Goal: Book appointment/travel/reservation

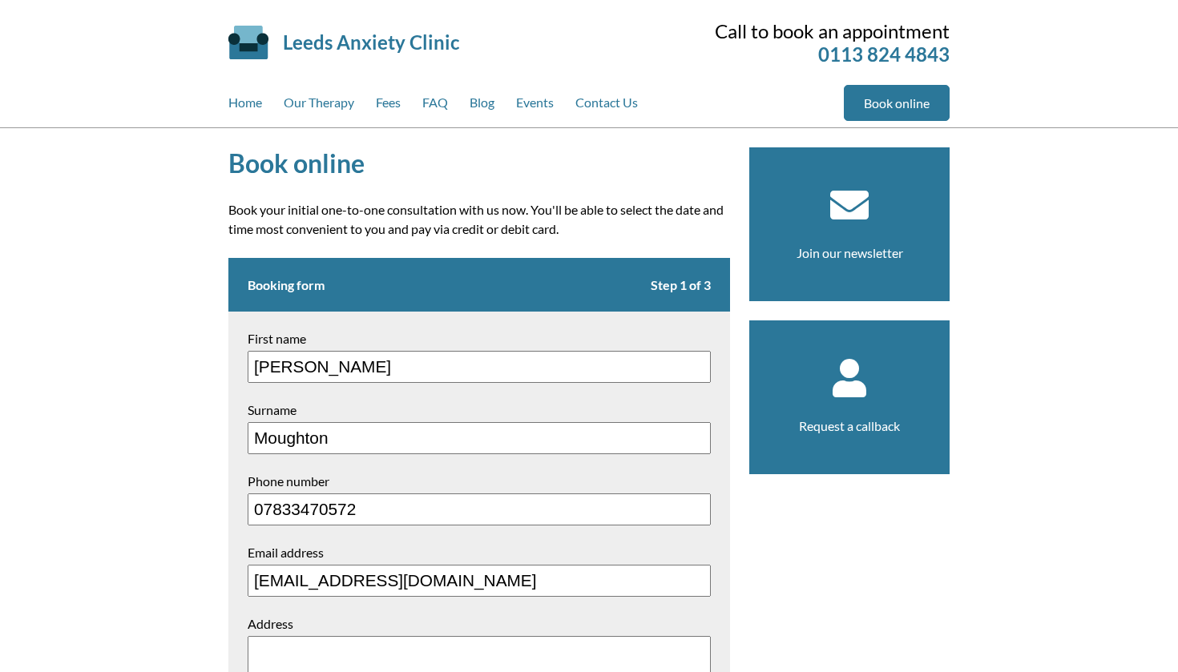
type input "[EMAIL_ADDRESS][DOMAIN_NAME]"
type textarea "[STREET_ADDRESS]"
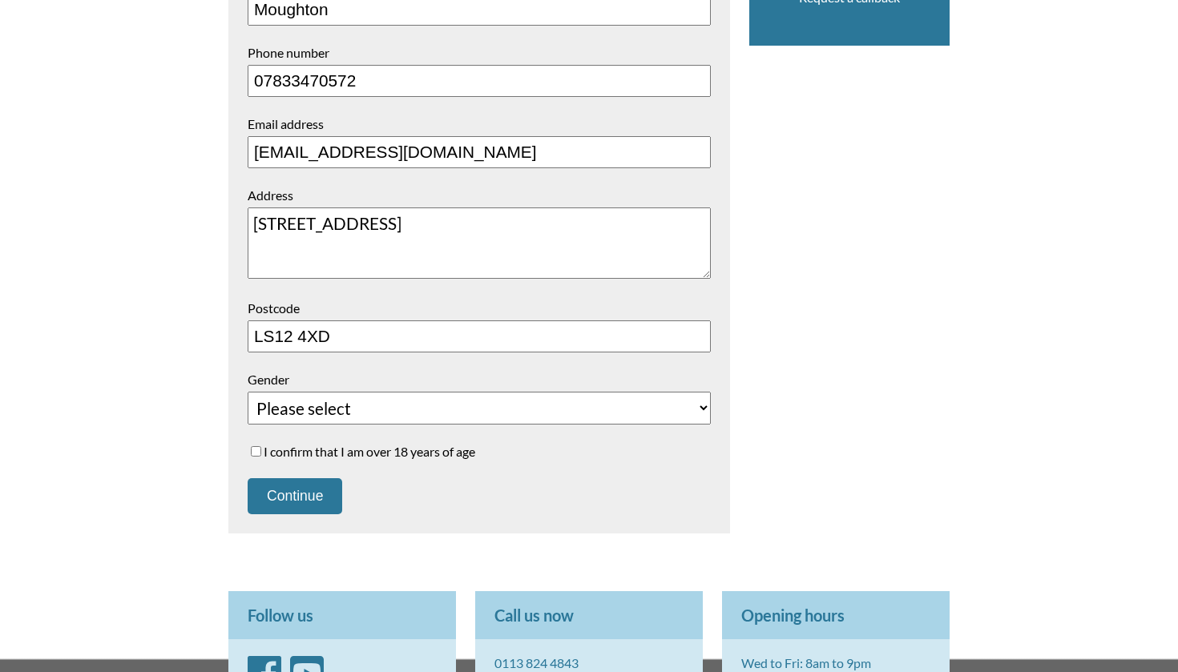
type input "LS12 4XD"
click at [273, 412] on form "Booking form Step 1 of 3 First name [PERSON_NAME] Surname [PERSON_NAME] Phone n…" at bounding box center [479, 181] width 502 height 705
select select "[DEMOGRAPHIC_DATA]"
click at [257, 446] on input "I confirm that I am over 18 years of age" at bounding box center [256, 451] width 10 height 10
checkbox input "true"
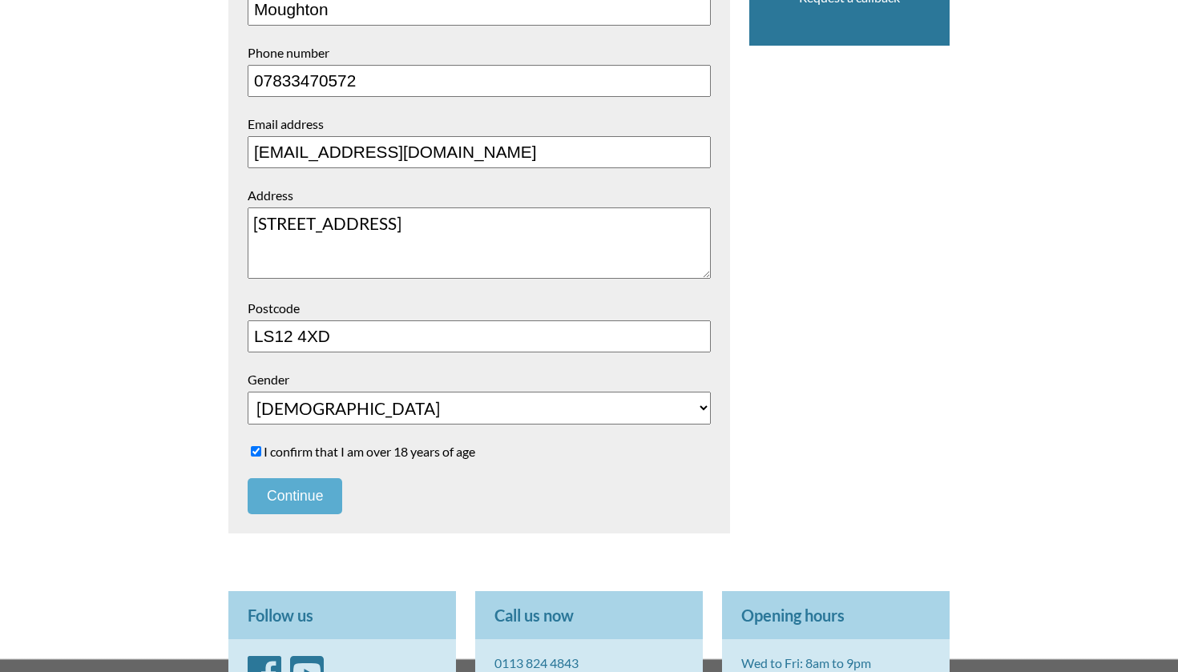
click at [271, 478] on button "Continue" at bounding box center [295, 496] width 95 height 36
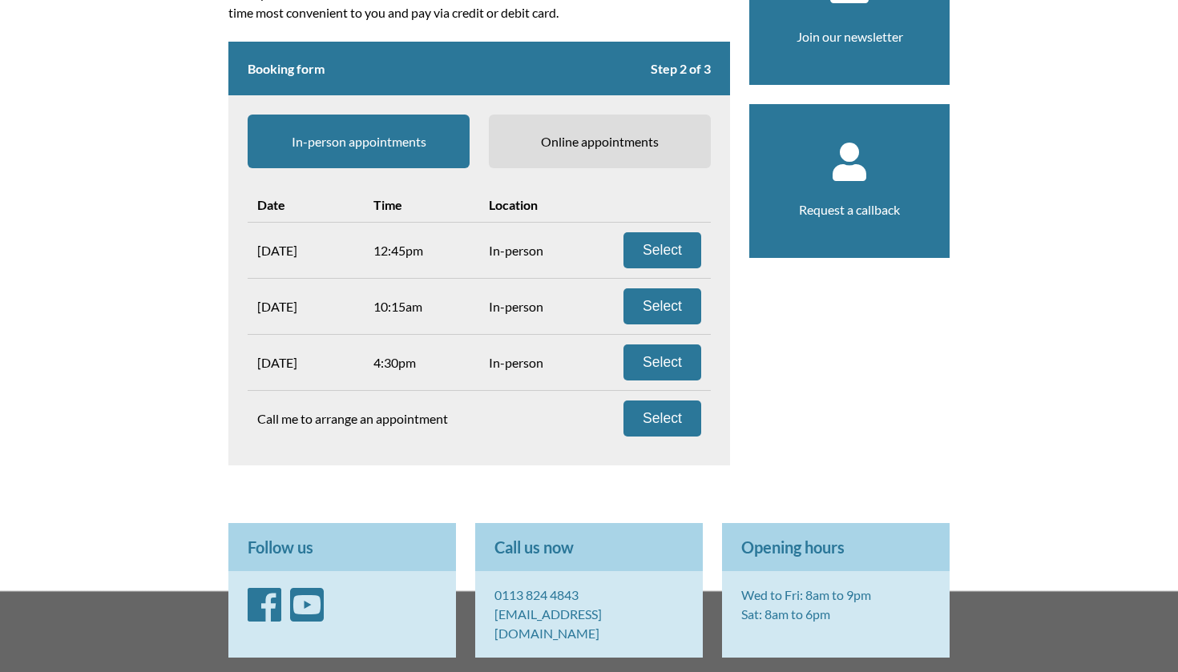
scroll to position [217, 0]
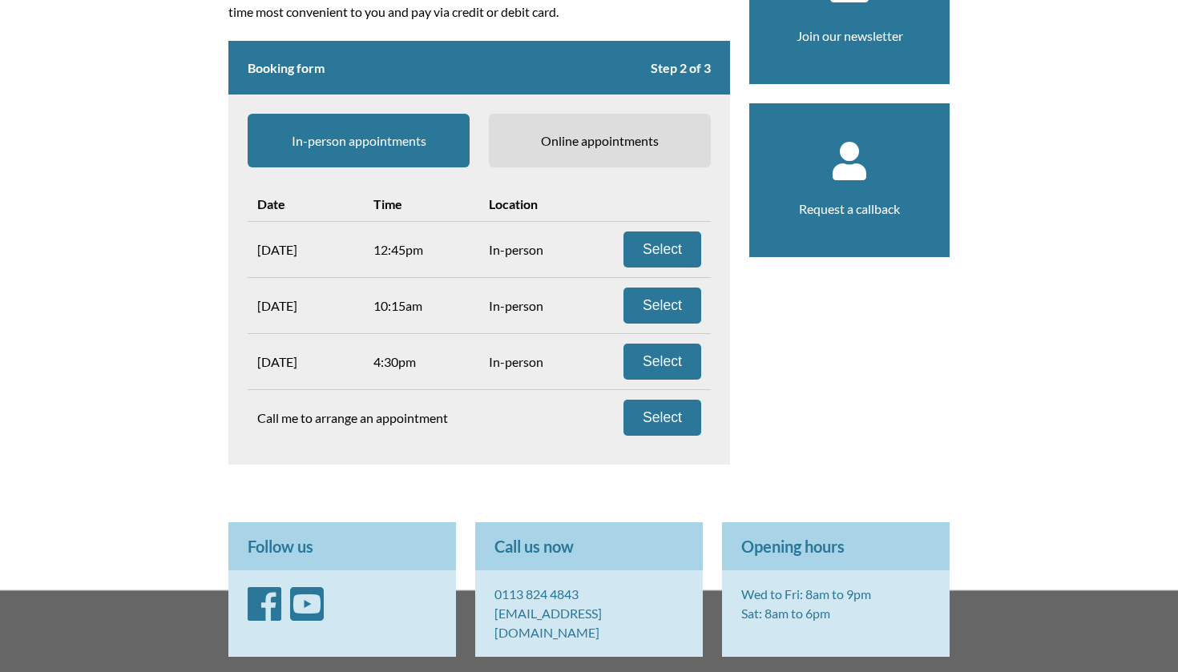
click at [554, 139] on span "Online appointments" at bounding box center [600, 141] width 222 height 54
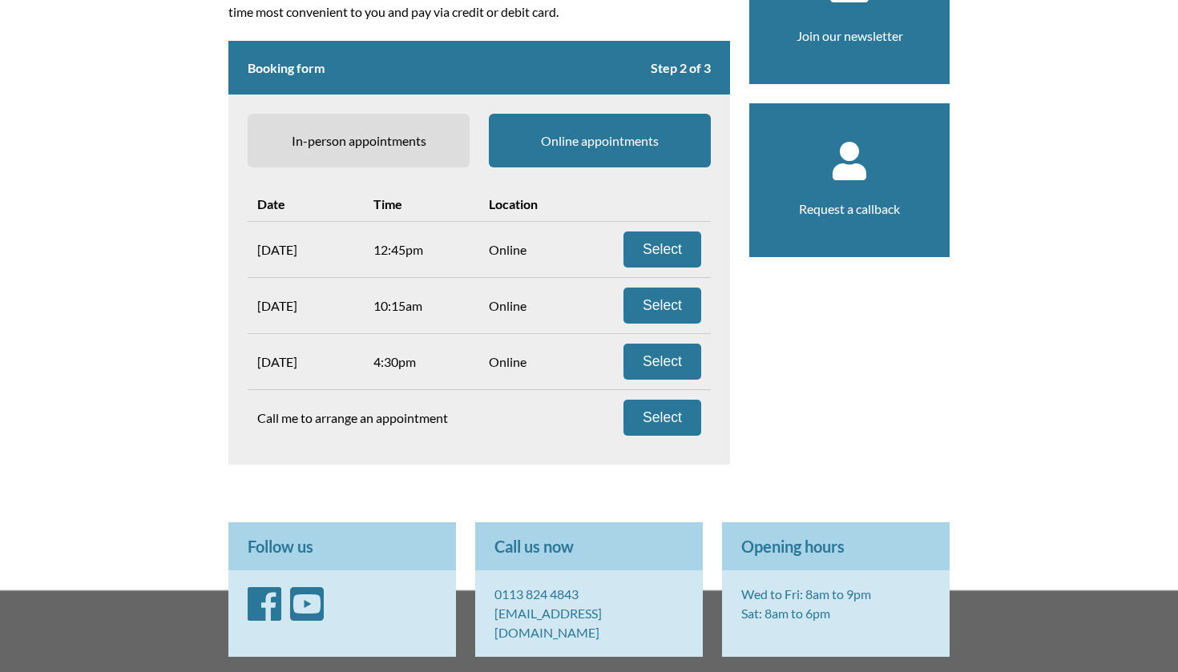
click at [387, 130] on span "In-person appointments" at bounding box center [359, 141] width 222 height 54
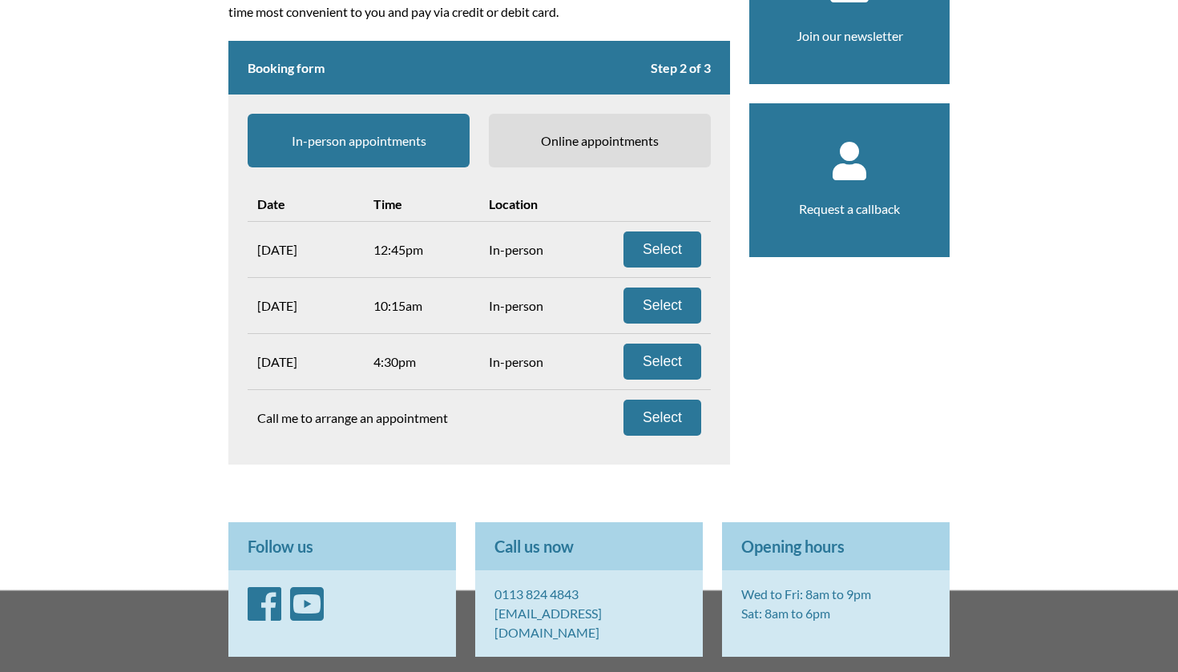
click at [567, 127] on span "Online appointments" at bounding box center [600, 141] width 222 height 54
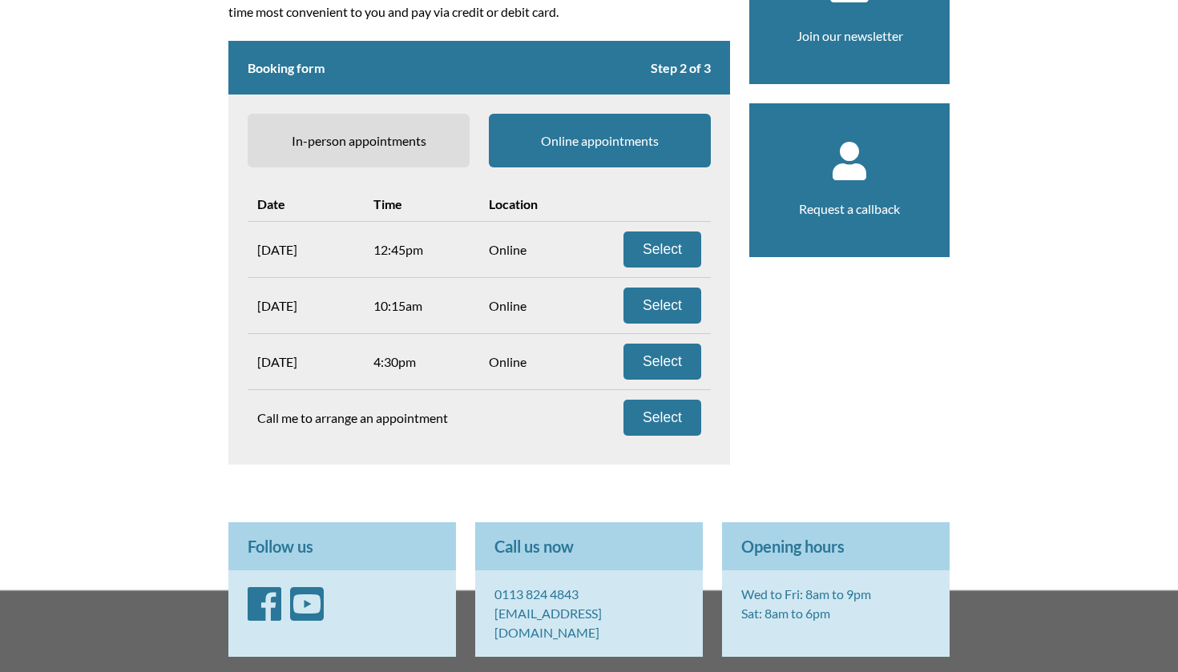
click at [414, 143] on span "In-person appointments" at bounding box center [359, 141] width 222 height 54
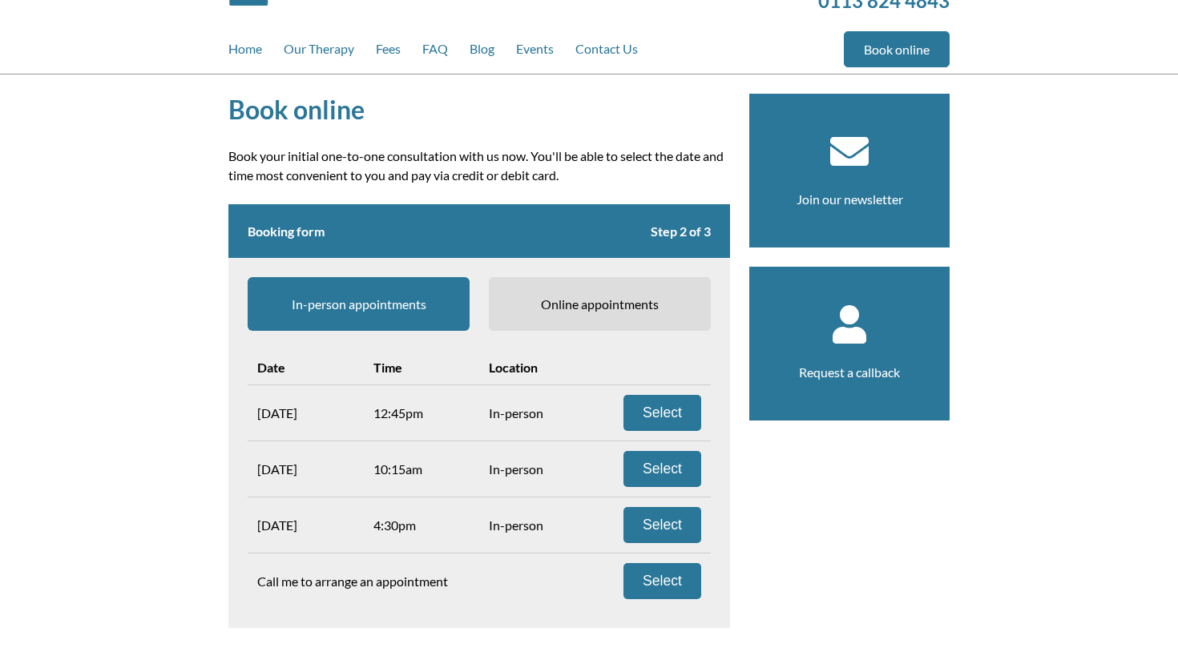
scroll to position [8, 0]
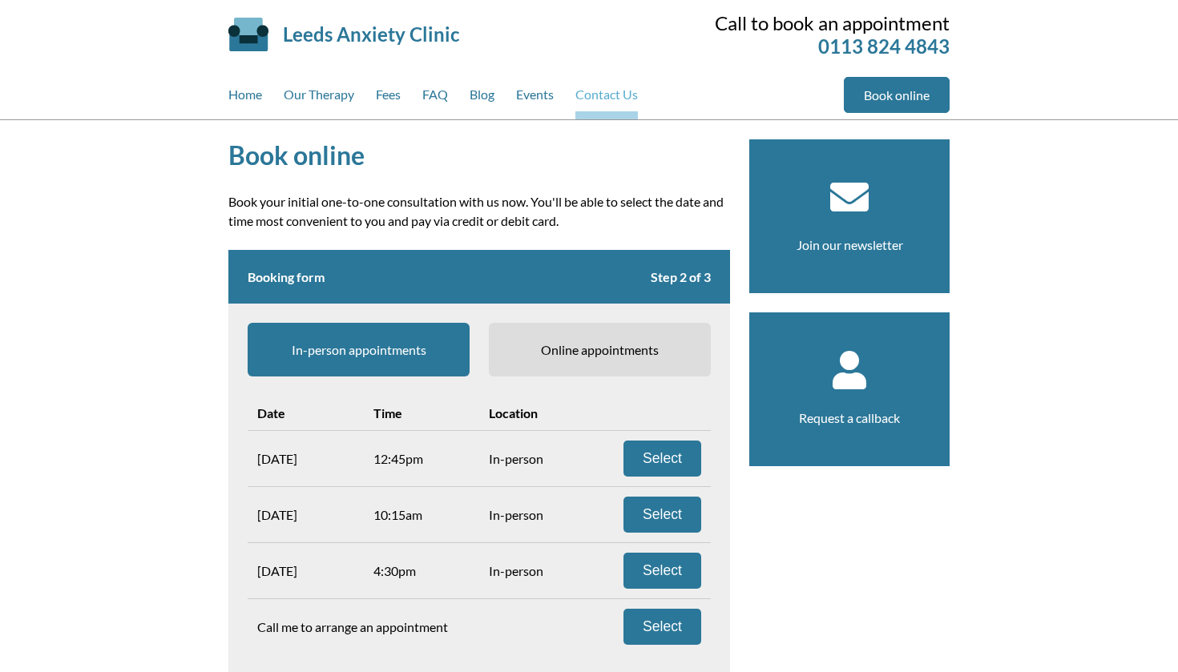
click at [610, 97] on link "Contact Us" at bounding box center [606, 98] width 63 height 42
